Goal: Task Accomplishment & Management: Use online tool/utility

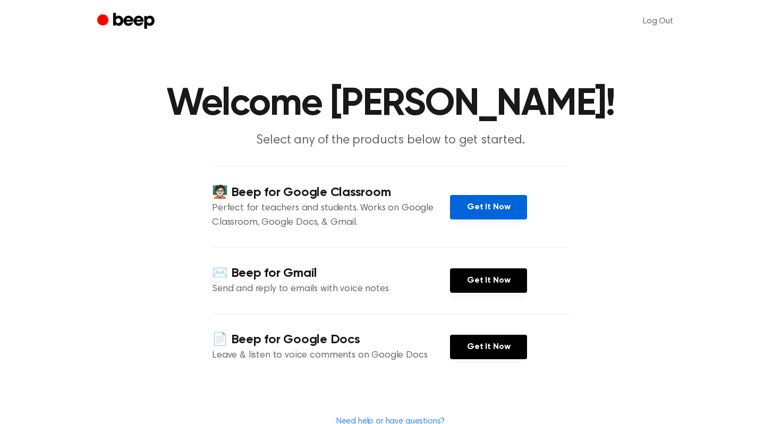
click at [500, 210] on link "Get It Now" at bounding box center [488, 207] width 77 height 24
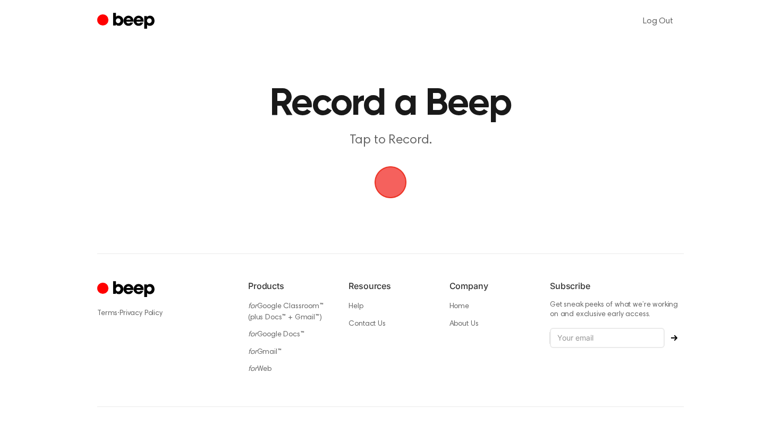
click at [396, 172] on span "button" at bounding box center [391, 182] width 32 height 32
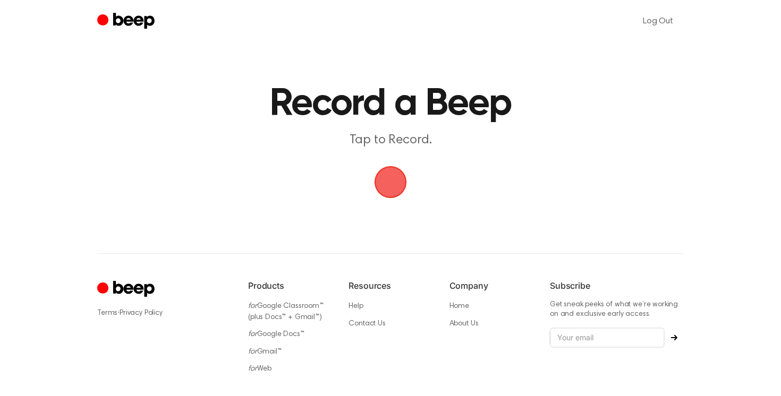
click at [389, 181] on span "button" at bounding box center [391, 182] width 32 height 32
click at [396, 192] on span "button" at bounding box center [391, 182] width 30 height 30
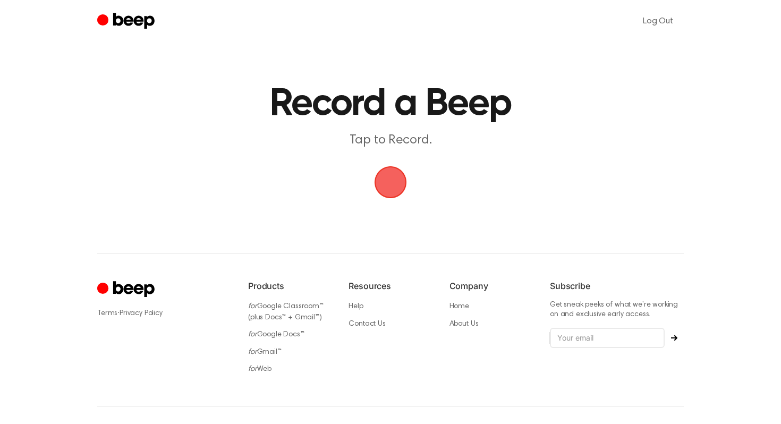
click at [391, 170] on span "button" at bounding box center [391, 182] width 30 height 30
click at [392, 182] on span "button" at bounding box center [391, 182] width 30 height 30
click at [47, 0] on html "Log Out Record a Beep Tap to Record. ⚠️ We are experiencing issues with our ser…" at bounding box center [390, 229] width 781 height 458
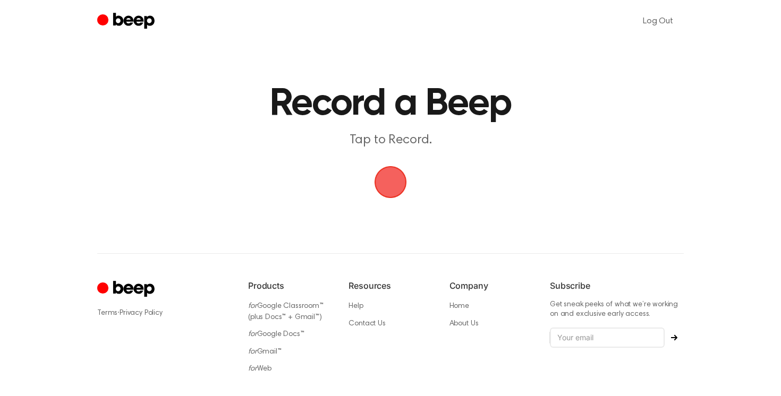
click at [393, 185] on span "button" at bounding box center [391, 182] width 32 height 32
click at [416, 181] on main "Record a Beep Tap to Record." at bounding box center [390, 101] width 781 height 202
click at [393, 181] on span "button" at bounding box center [391, 182] width 30 height 30
click at [35, 29] on header "Log Out" at bounding box center [390, 21] width 781 height 43
click at [385, 178] on span "button" at bounding box center [391, 182] width 30 height 30
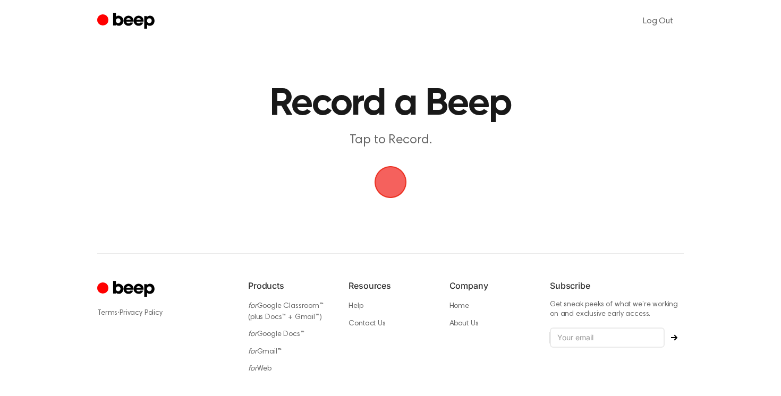
click at [382, 181] on span "button" at bounding box center [391, 182] width 30 height 30
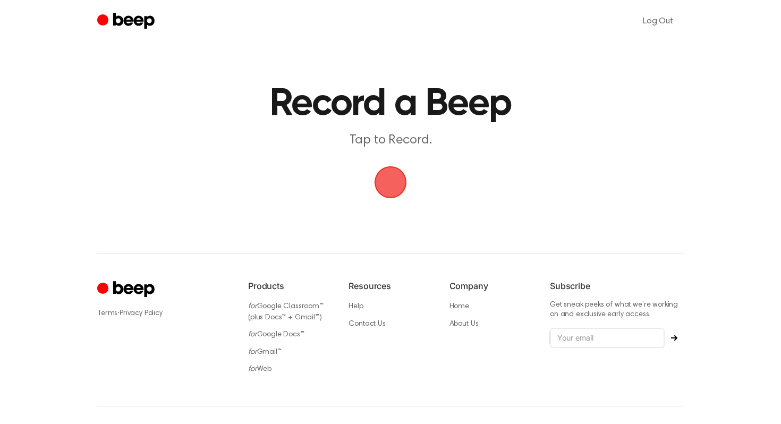
click at [388, 170] on span "button" at bounding box center [391, 182] width 36 height 36
click at [388, 170] on span "button" at bounding box center [391, 183] width 44 height 44
click at [27, 5] on header "Log Out" at bounding box center [390, 21] width 781 height 43
click at [391, 180] on span "button" at bounding box center [390, 182] width 57 height 57
click at [399, 187] on span "button" at bounding box center [391, 183] width 60 height 60
